Goal: Check status: Check status

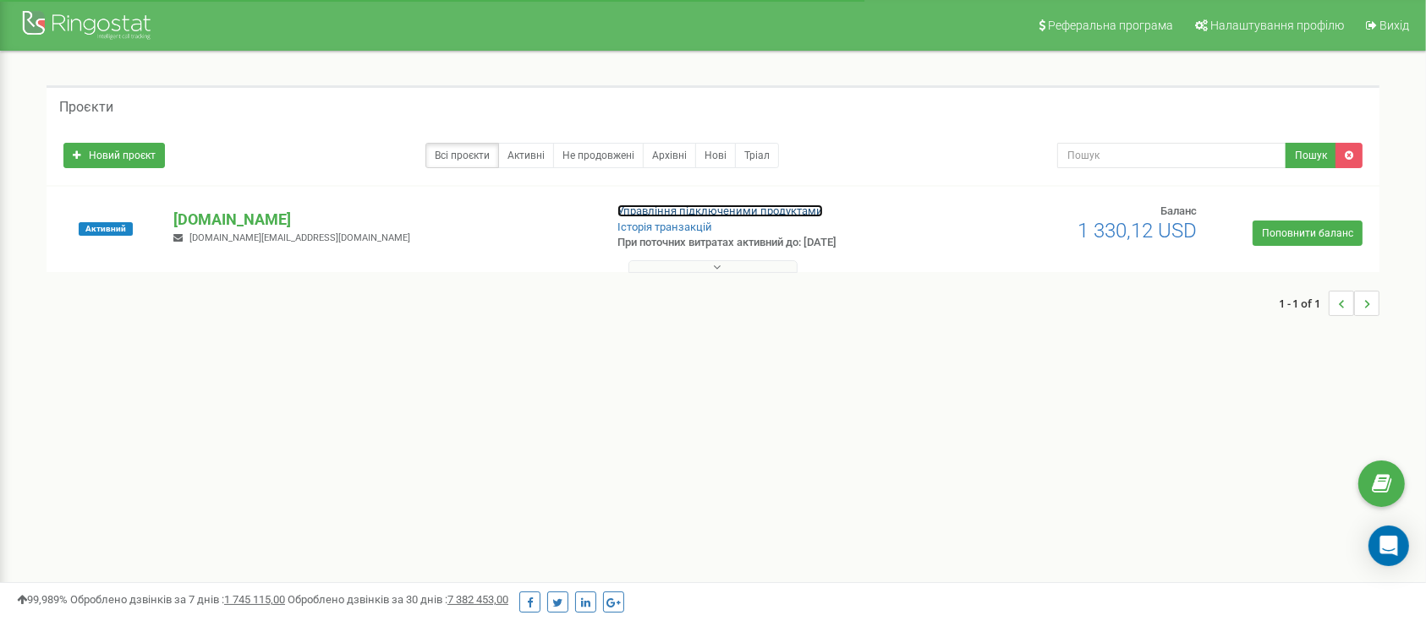
click at [697, 209] on link "Управління підключеними продуктами" at bounding box center [719, 211] width 205 height 13
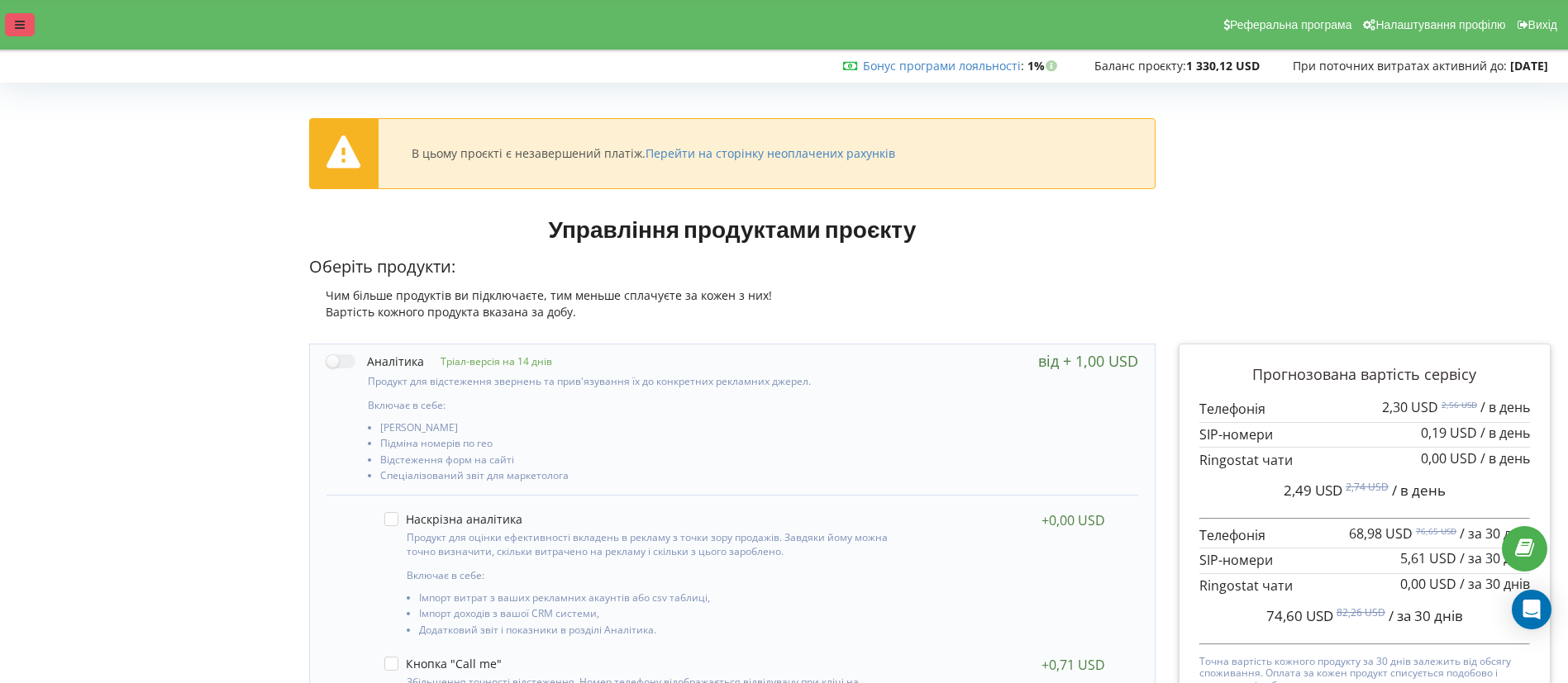
click at [19, 28] on icon at bounding box center [20, 24] width 10 height 12
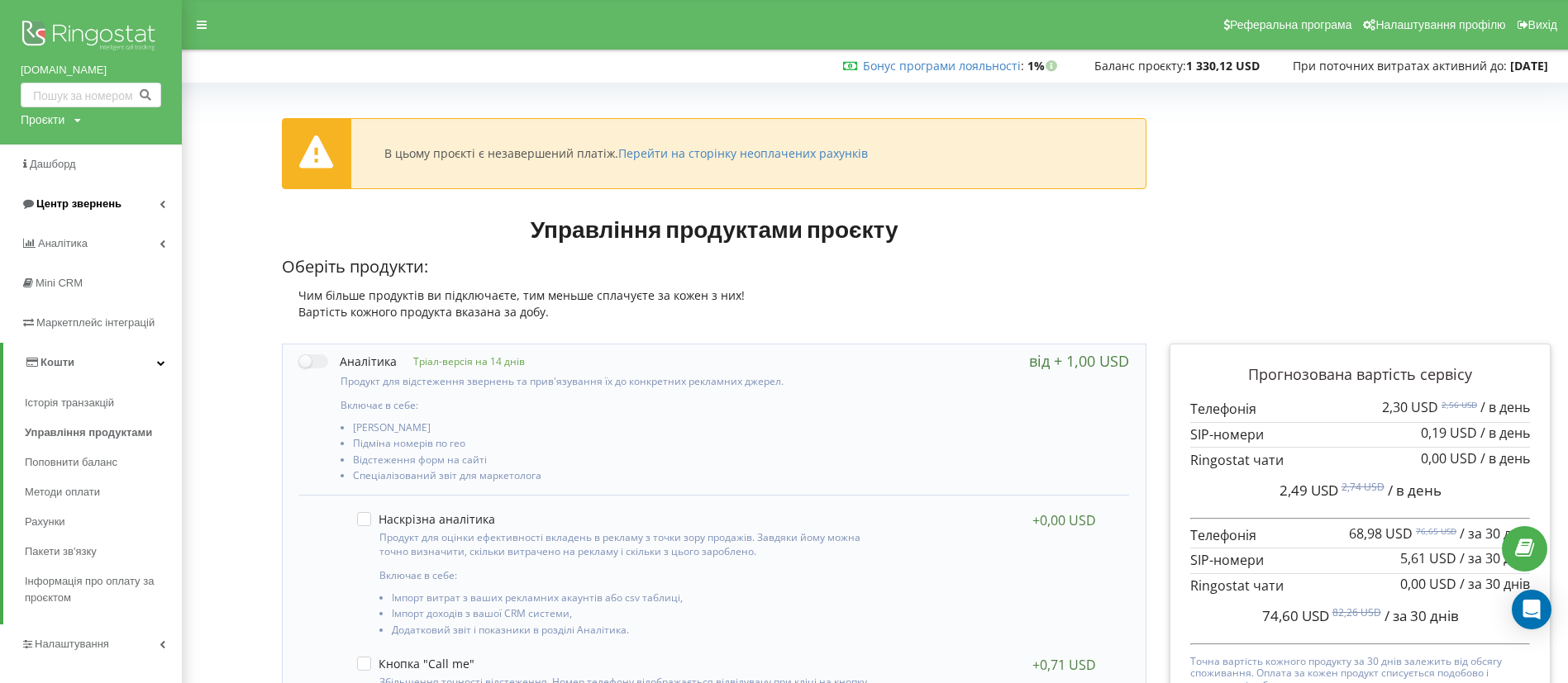
click at [60, 195] on span "Центр звернень" at bounding box center [70, 203] width 101 height 17
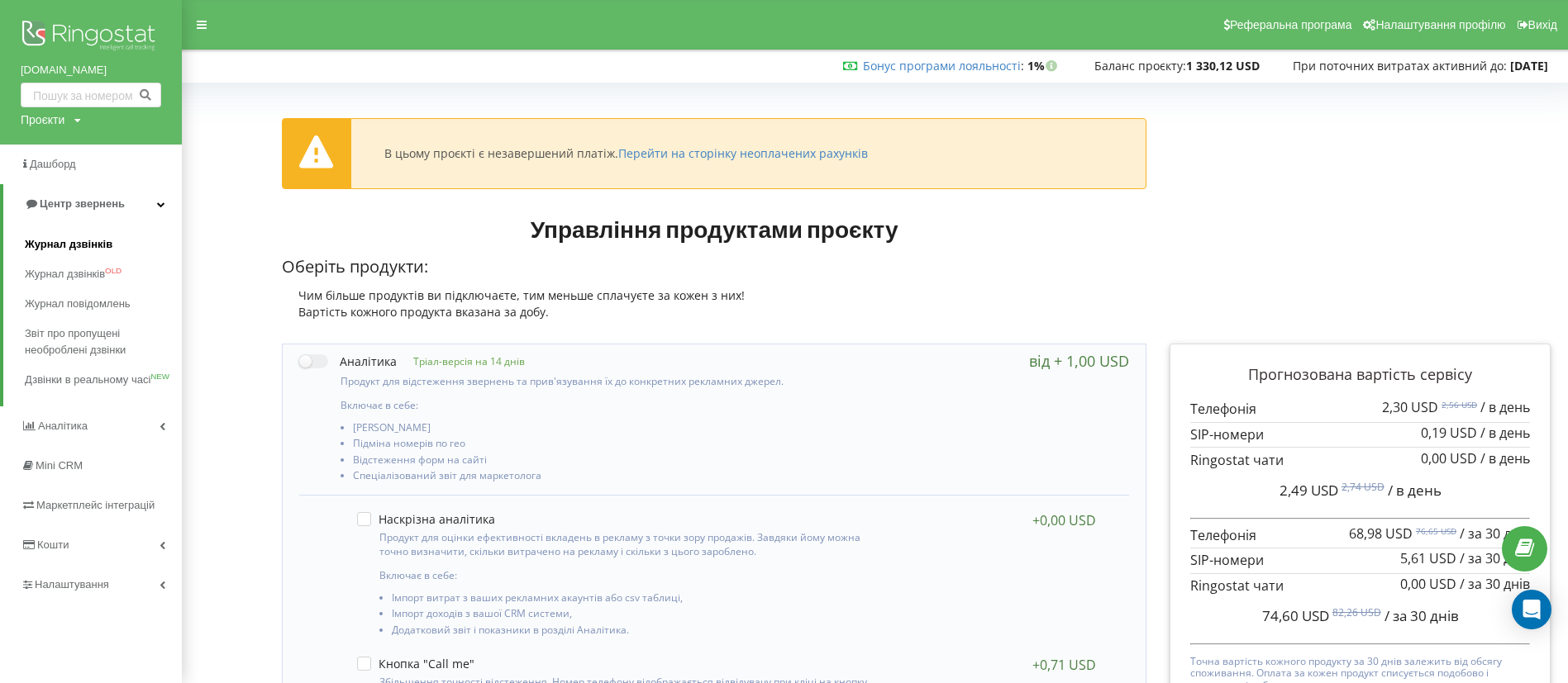
click at [71, 238] on span "Журнал дзвінків" at bounding box center [68, 244] width 88 height 17
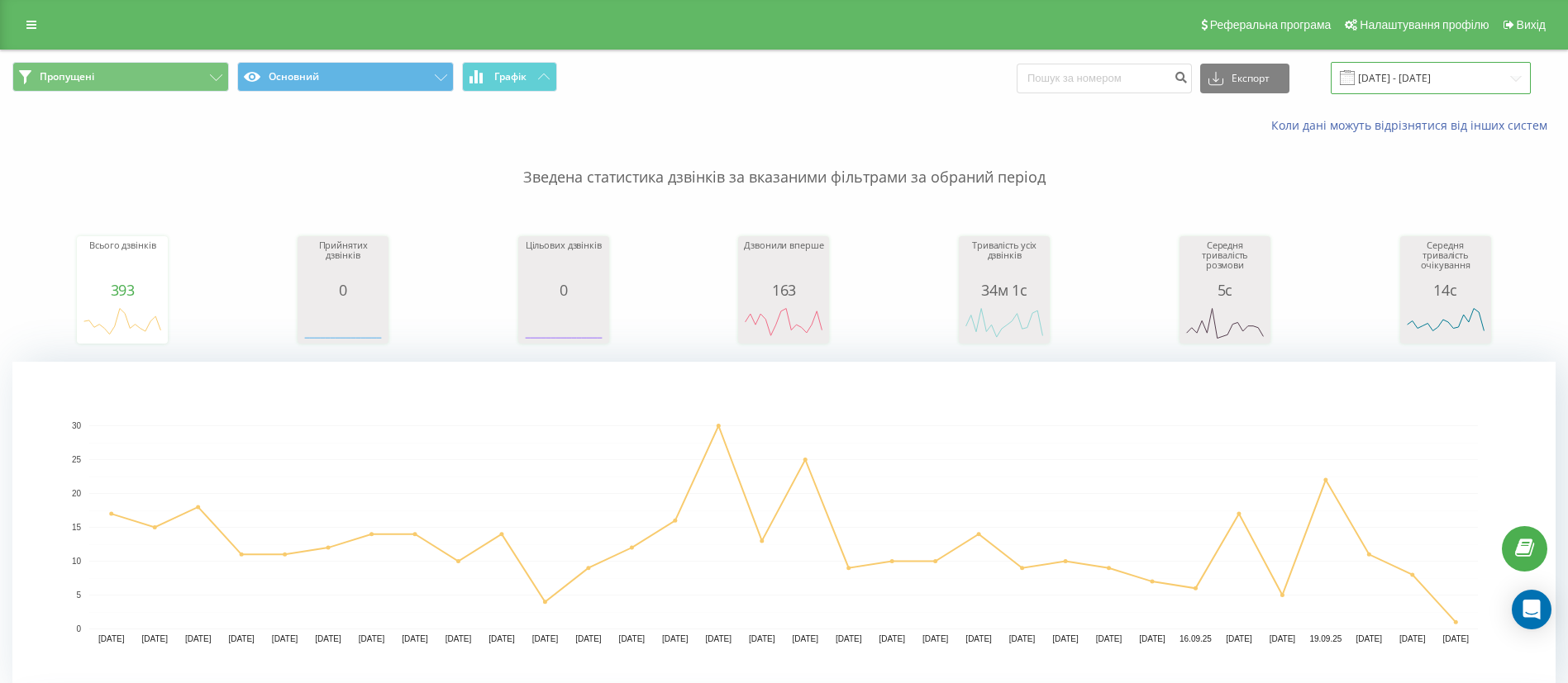
click at [1384, 88] on input "[DATE] - [DATE]" at bounding box center [1430, 77] width 200 height 32
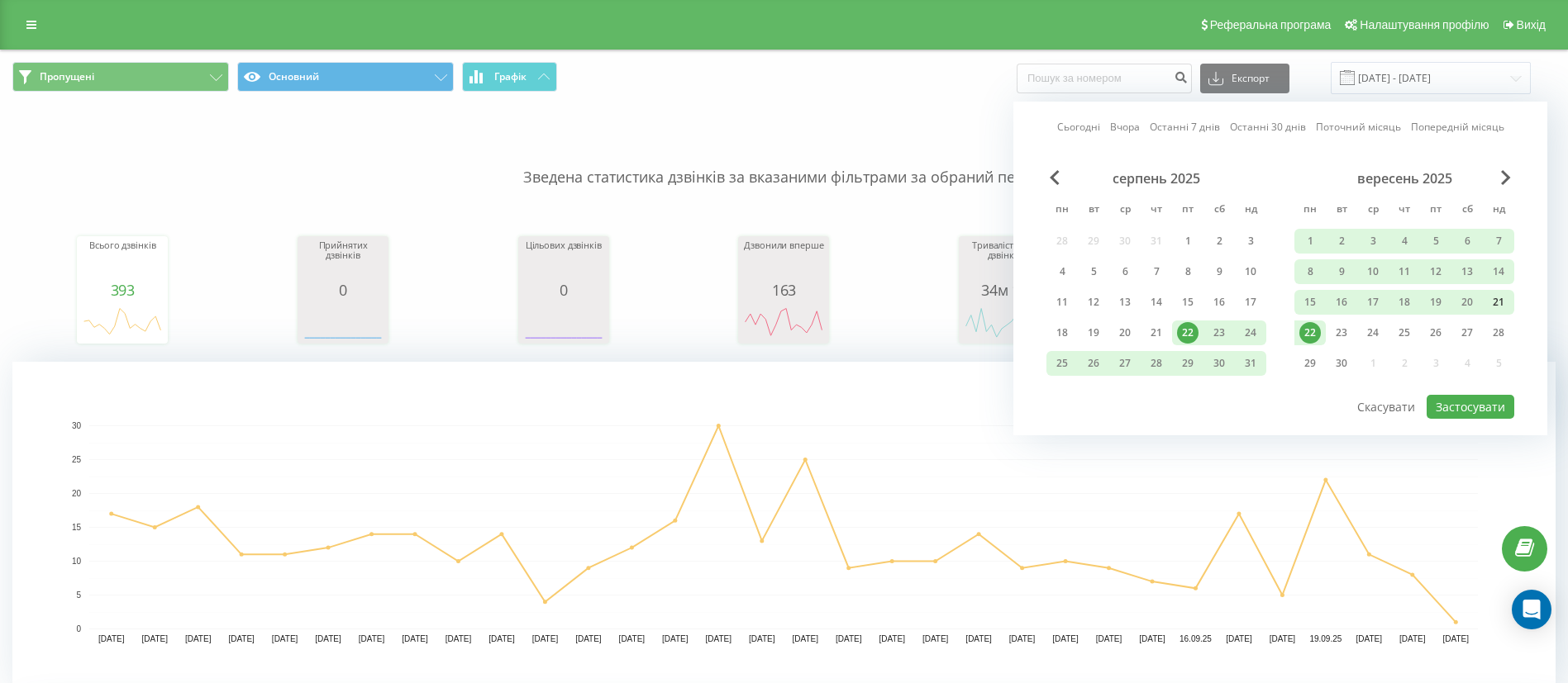
click at [1499, 299] on div "21" at bounding box center [1499, 302] width 22 height 21
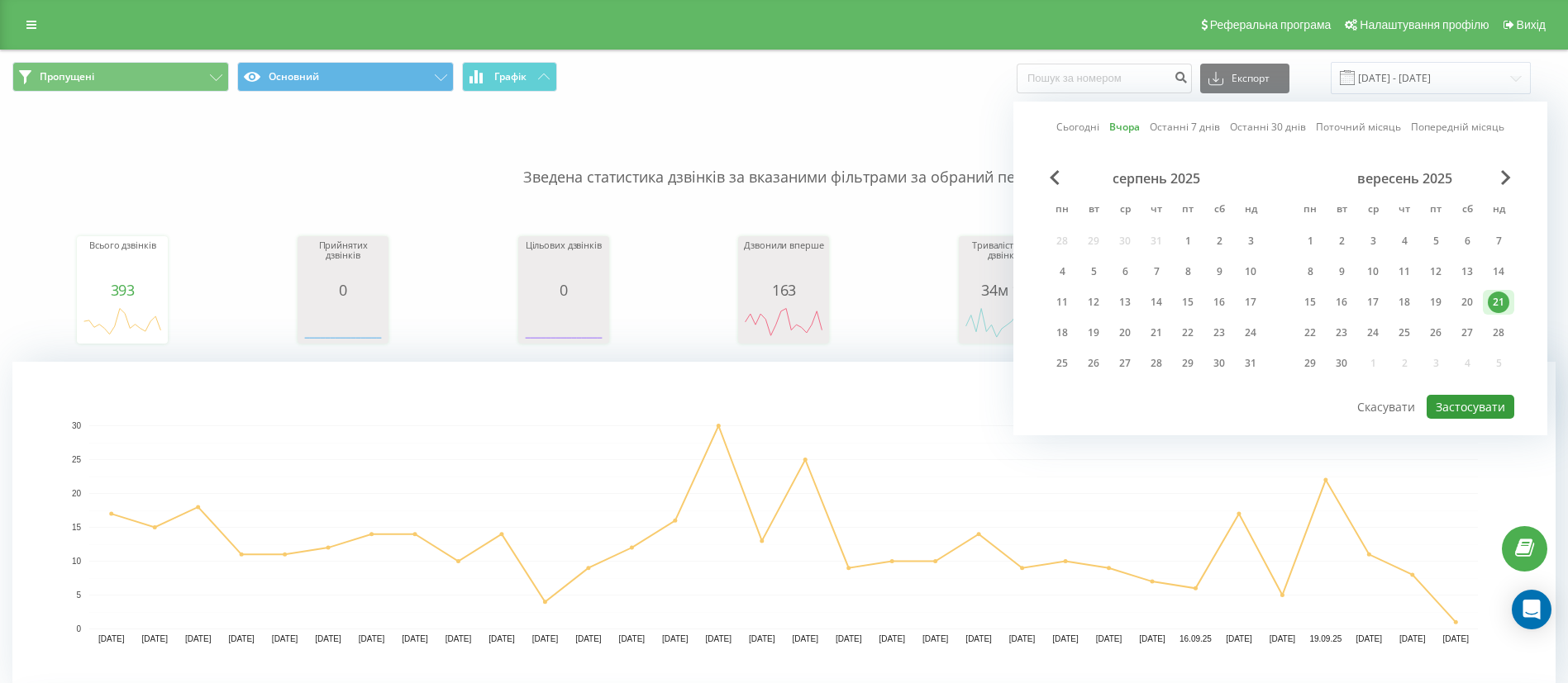
click at [1495, 399] on button "Застосувати" at bounding box center [1470, 406] width 88 height 24
type input "[DATE] - [DATE]"
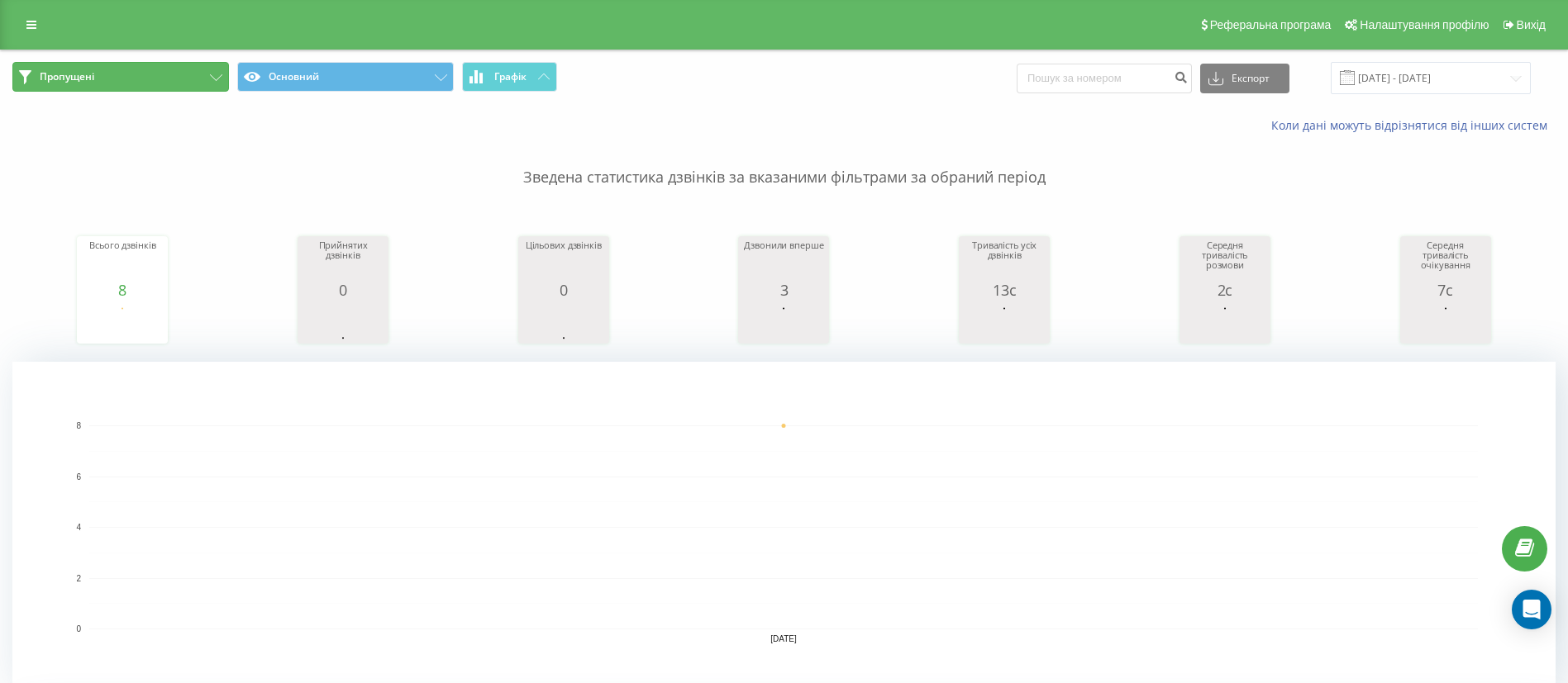
click at [137, 81] on button "Пропущені" at bounding box center [121, 76] width 217 height 29
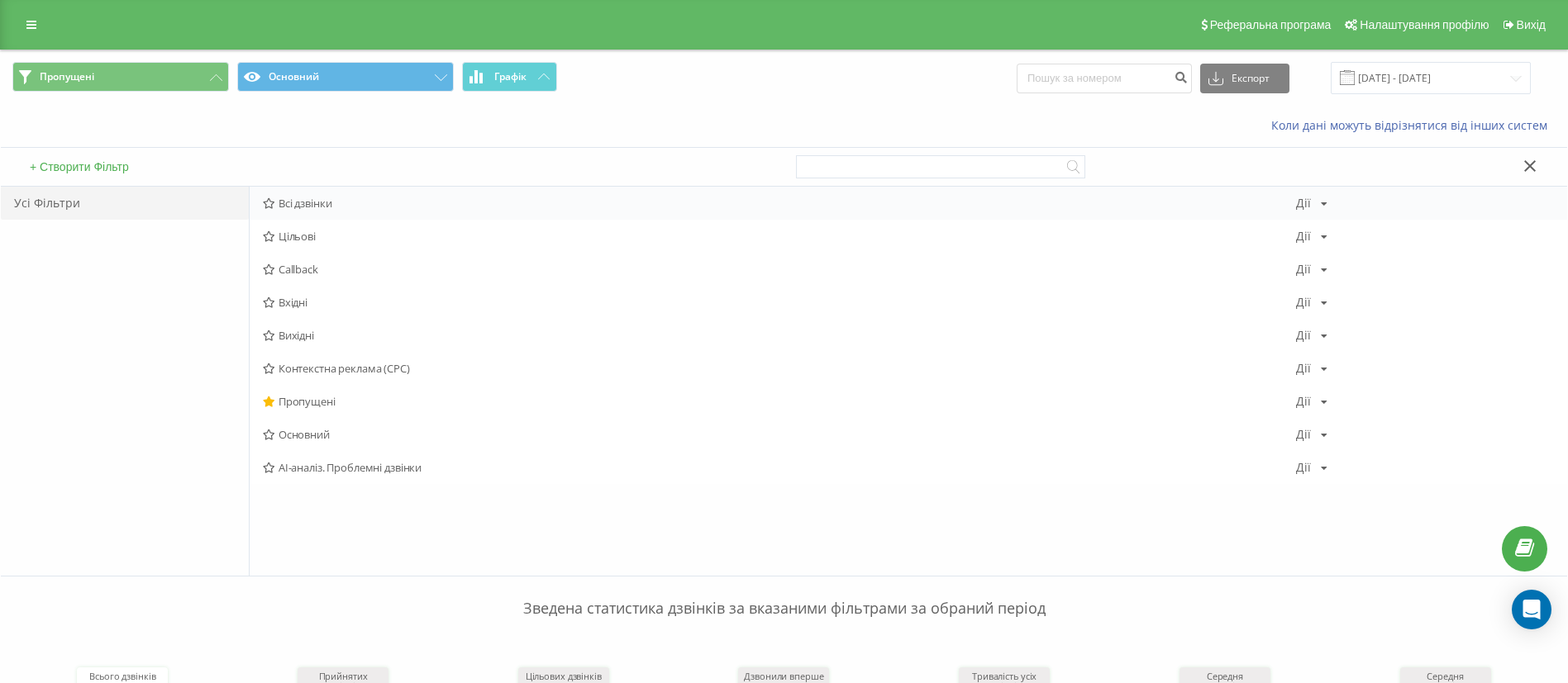
click at [304, 200] on span "Всі дзвінки" at bounding box center [779, 203] width 1033 height 12
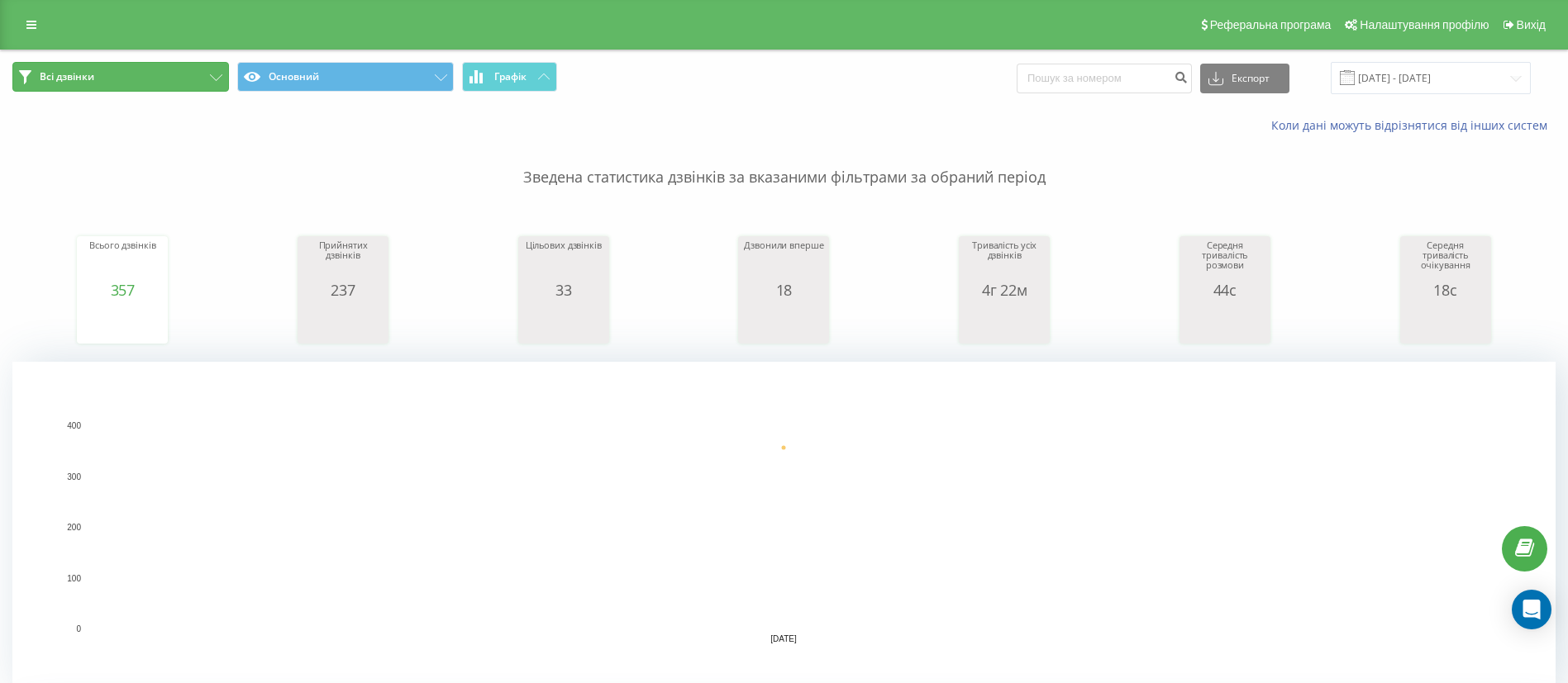
click at [173, 73] on button "Всі дзвінки" at bounding box center [121, 76] width 217 height 29
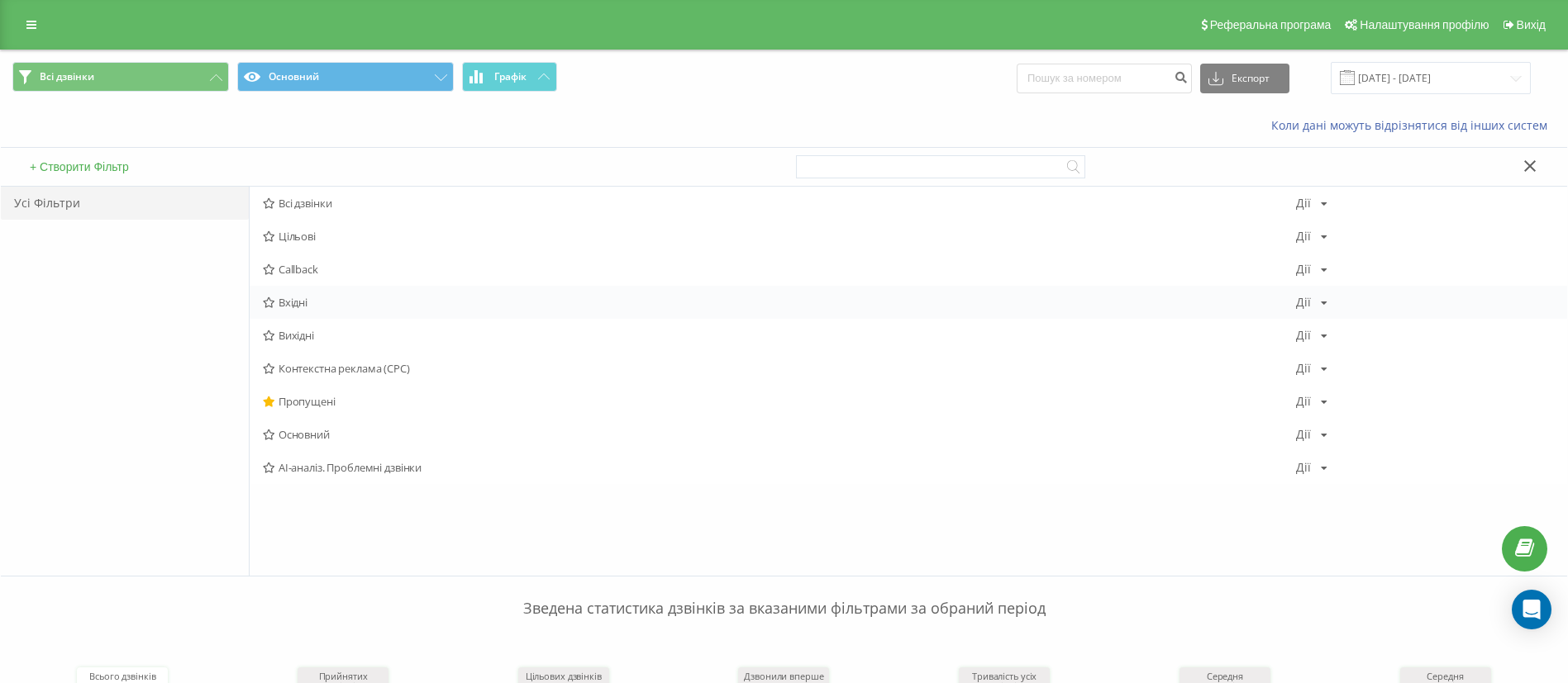
click at [308, 300] on span "Вхідні" at bounding box center [779, 303] width 1033 height 12
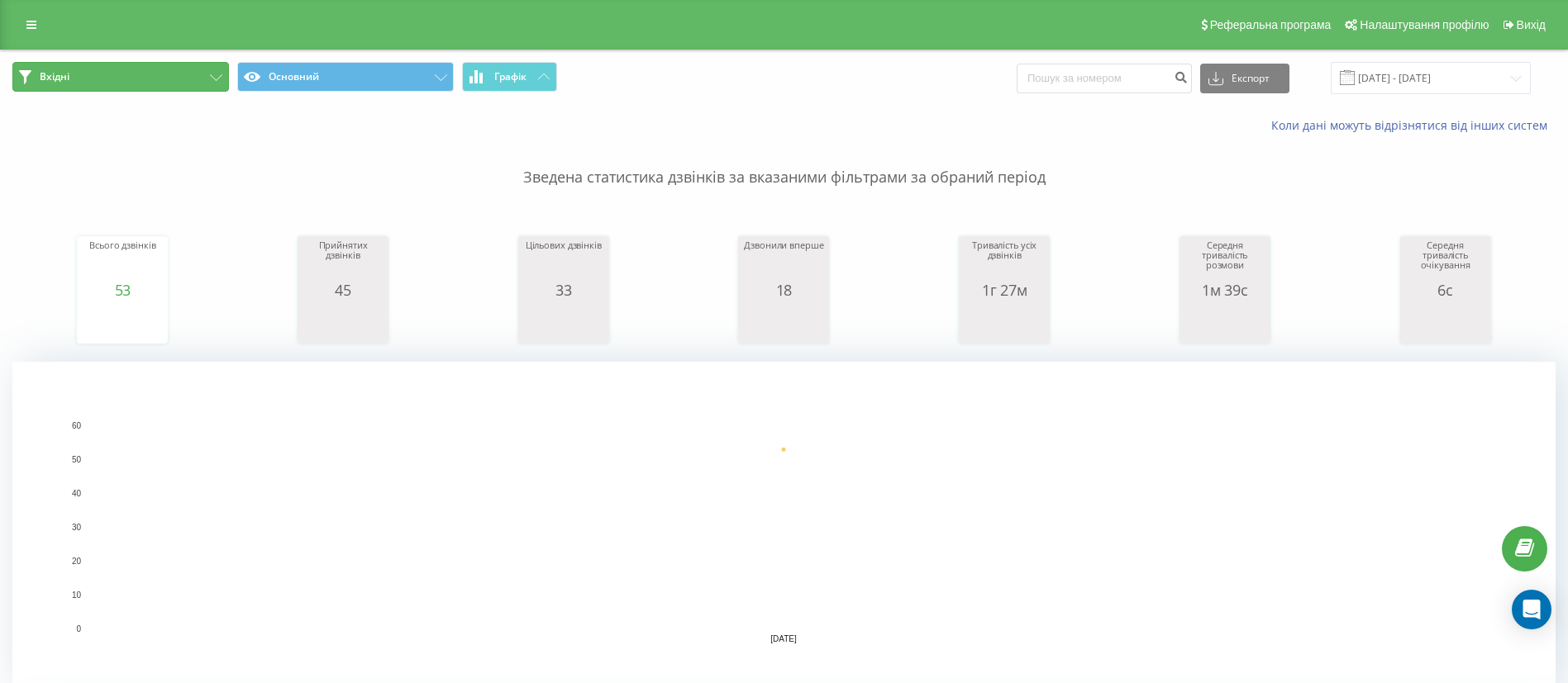
click at [150, 64] on button "Вхідні" at bounding box center [121, 76] width 217 height 29
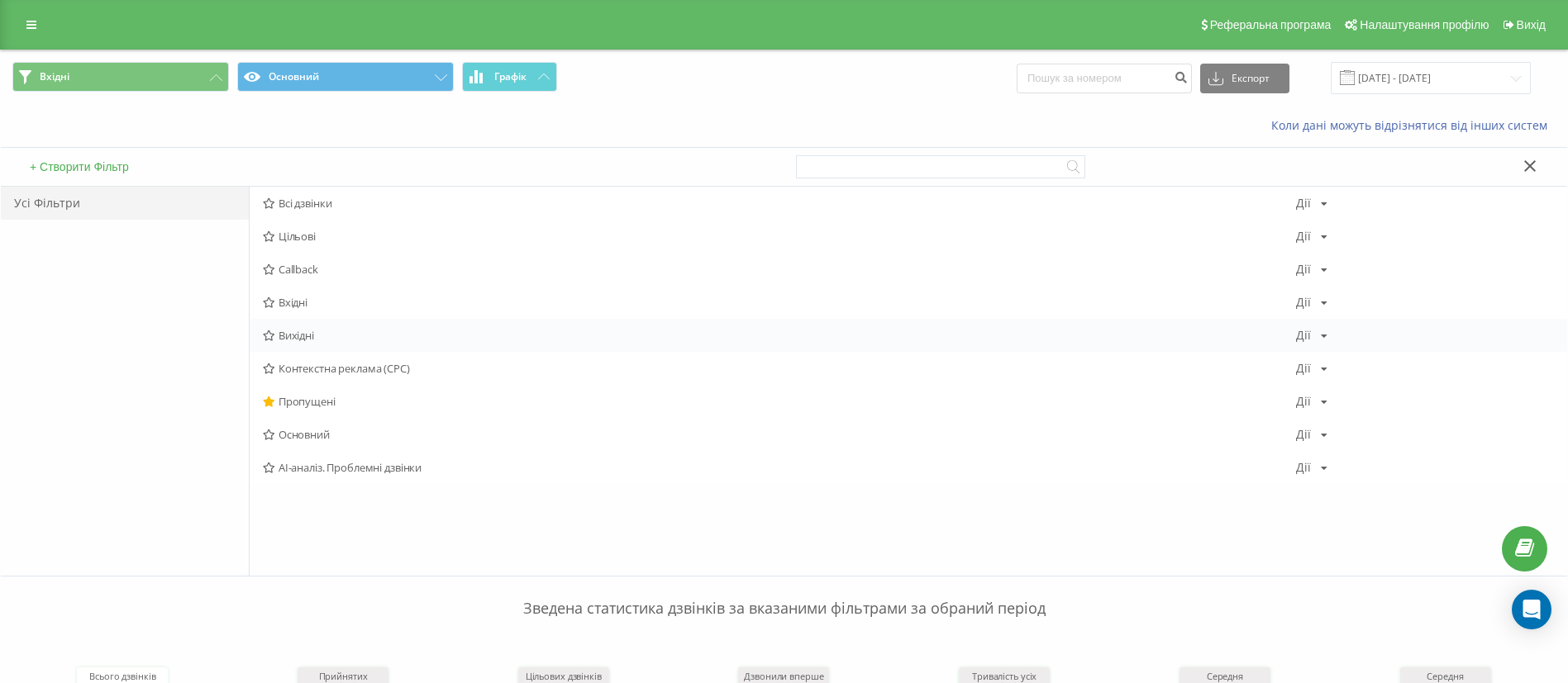
click at [285, 338] on span "Вихідні" at bounding box center [779, 335] width 1033 height 12
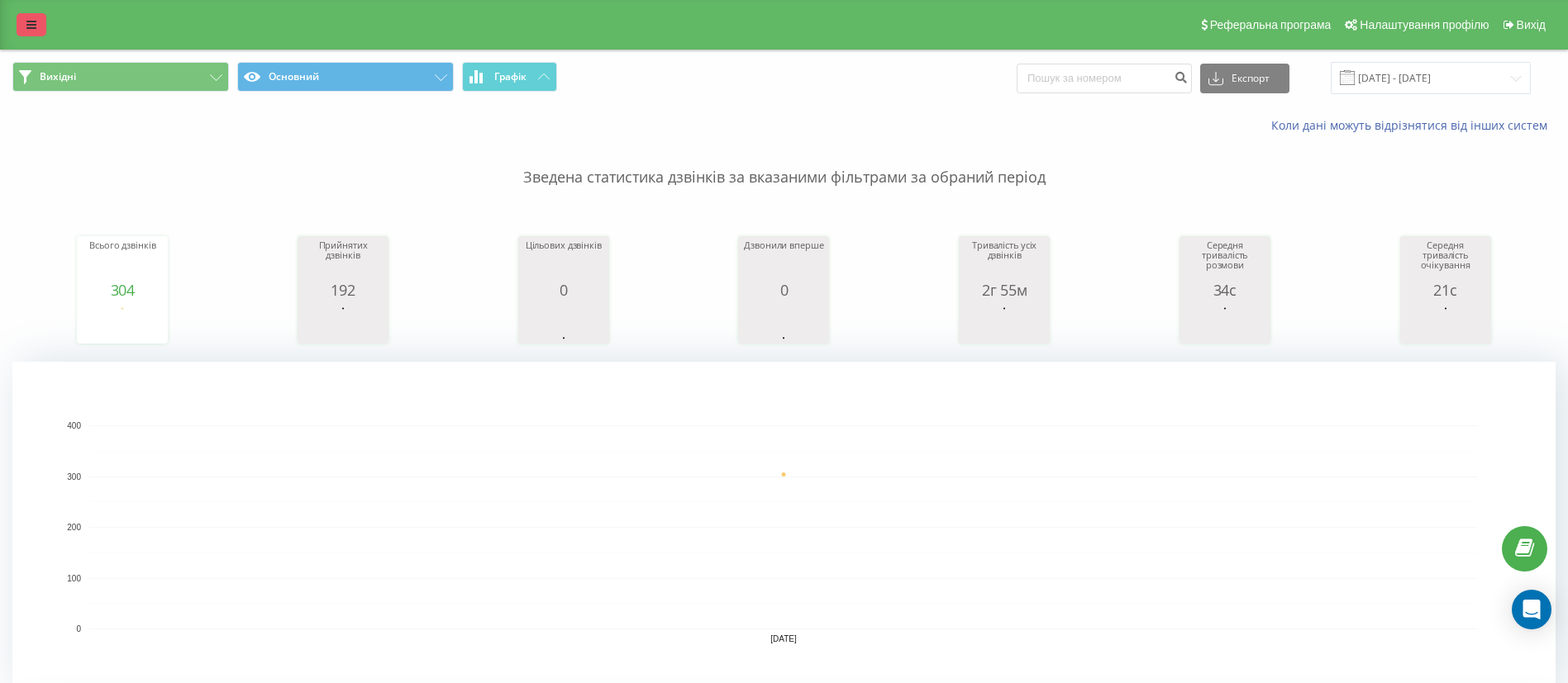
click at [27, 21] on icon at bounding box center [31, 24] width 10 height 12
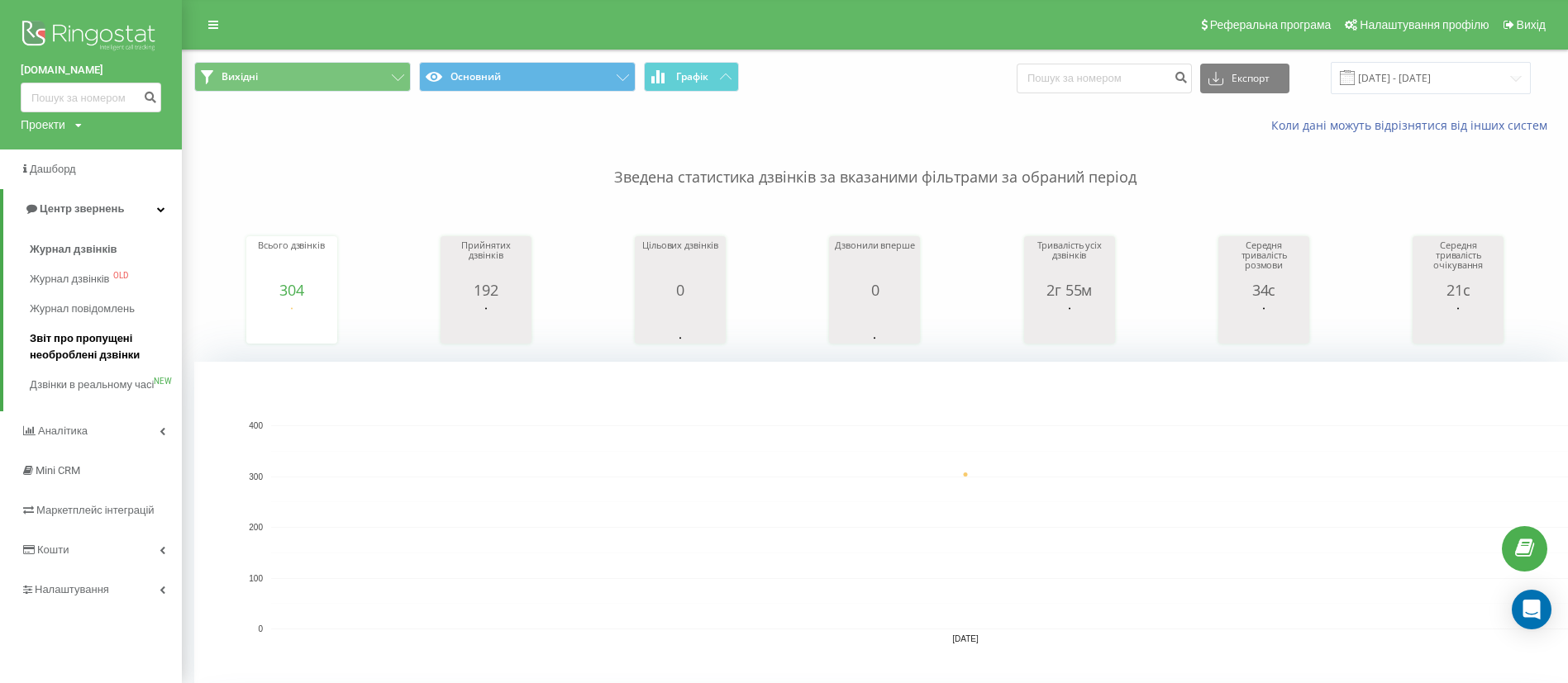
click at [56, 344] on span "Звіт про пропущені необроблені дзвінки" at bounding box center [101, 347] width 144 height 33
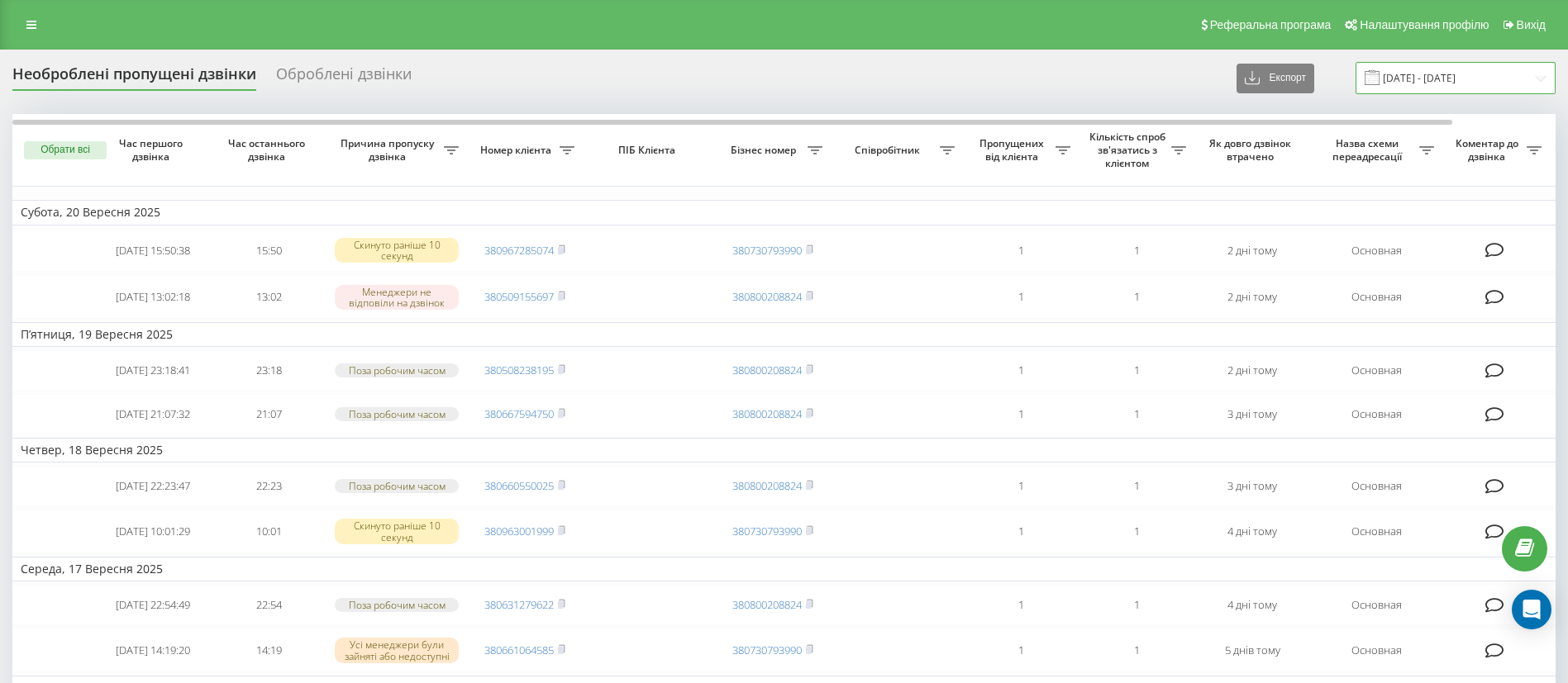
click at [1406, 82] on input "[DATE] - [DATE]" at bounding box center [1456, 77] width 200 height 32
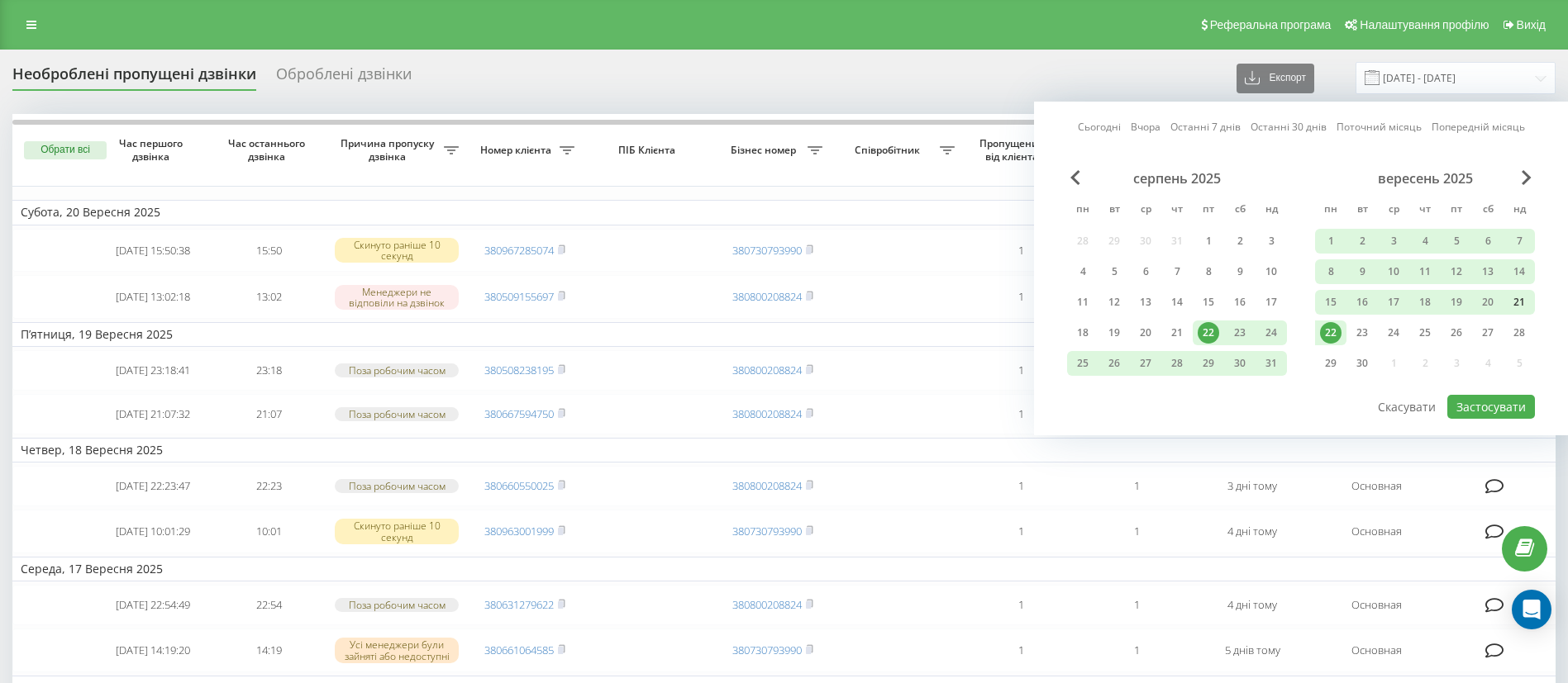
click at [1517, 309] on div "21" at bounding box center [1519, 302] width 22 height 21
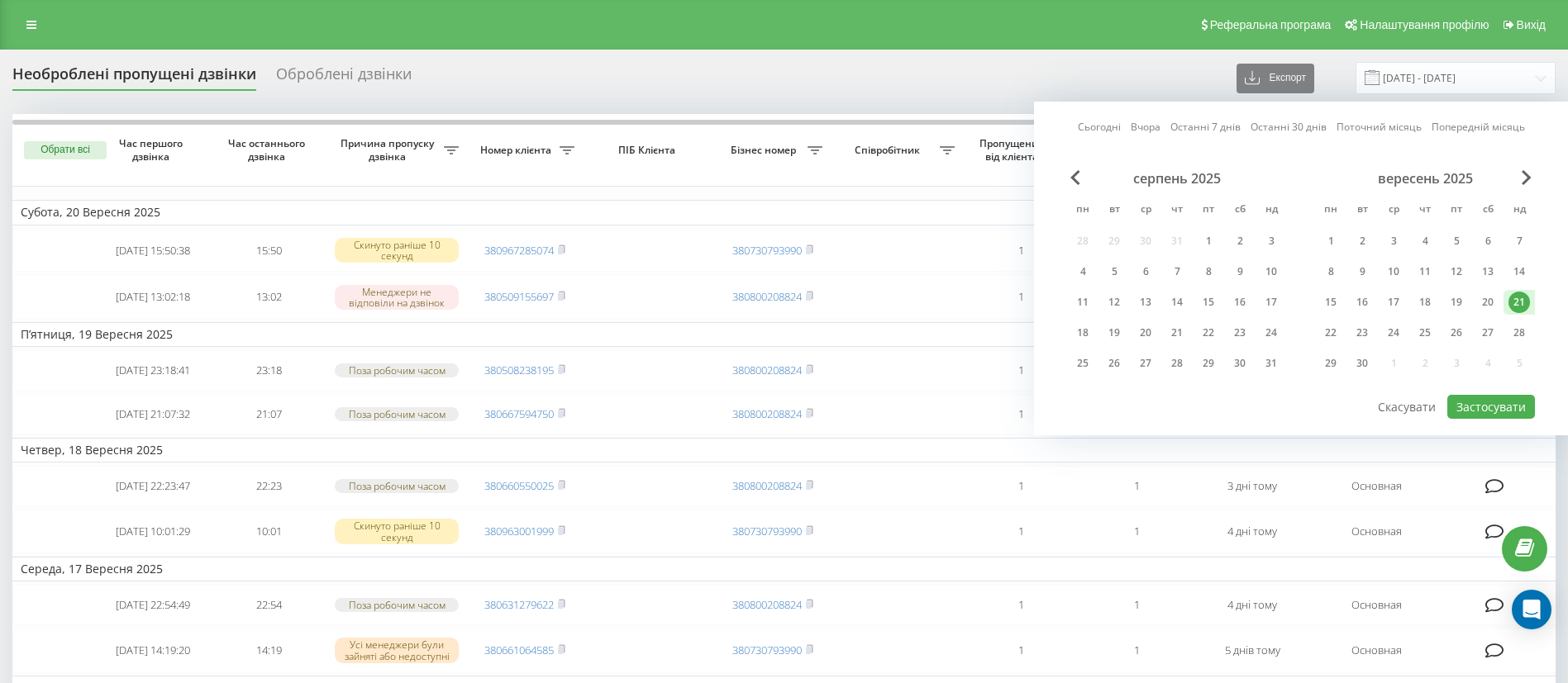
click at [1517, 309] on div "21" at bounding box center [1519, 302] width 22 height 21
click at [1492, 403] on button "Застосувати" at bounding box center [1492, 406] width 88 height 24
type input "[DATE] - [DATE]"
